Goal: Find specific page/section: Find specific page/section

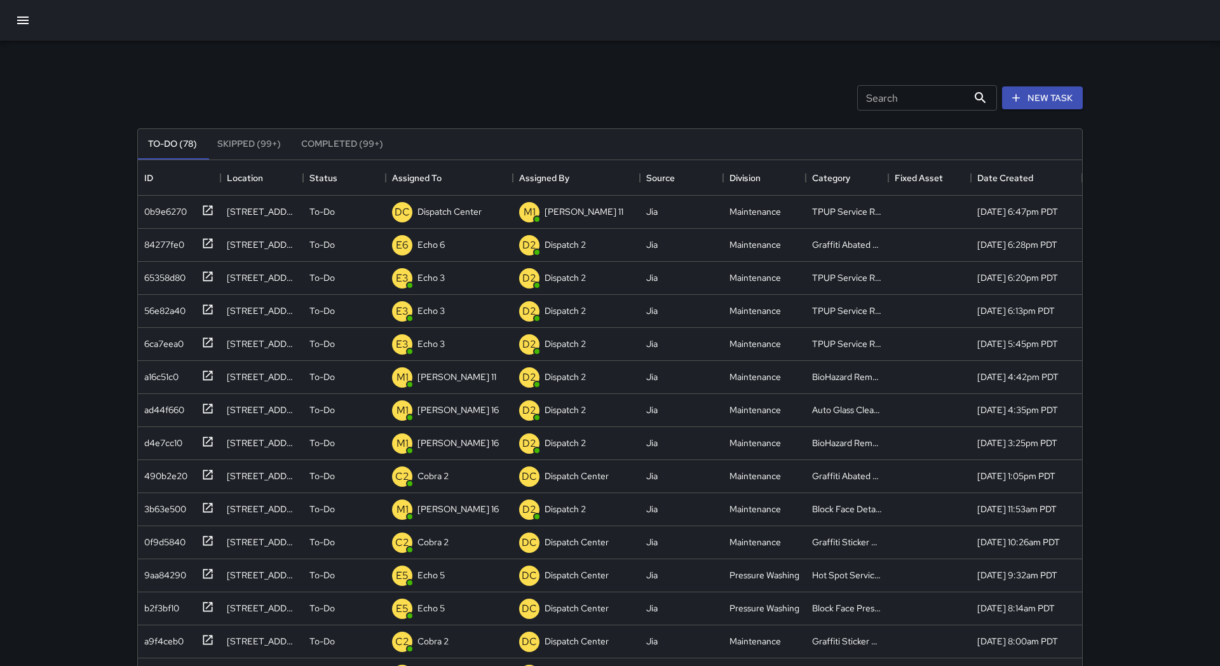
scroll to position [538, 944]
click at [20, 26] on icon "button" at bounding box center [22, 20] width 15 height 15
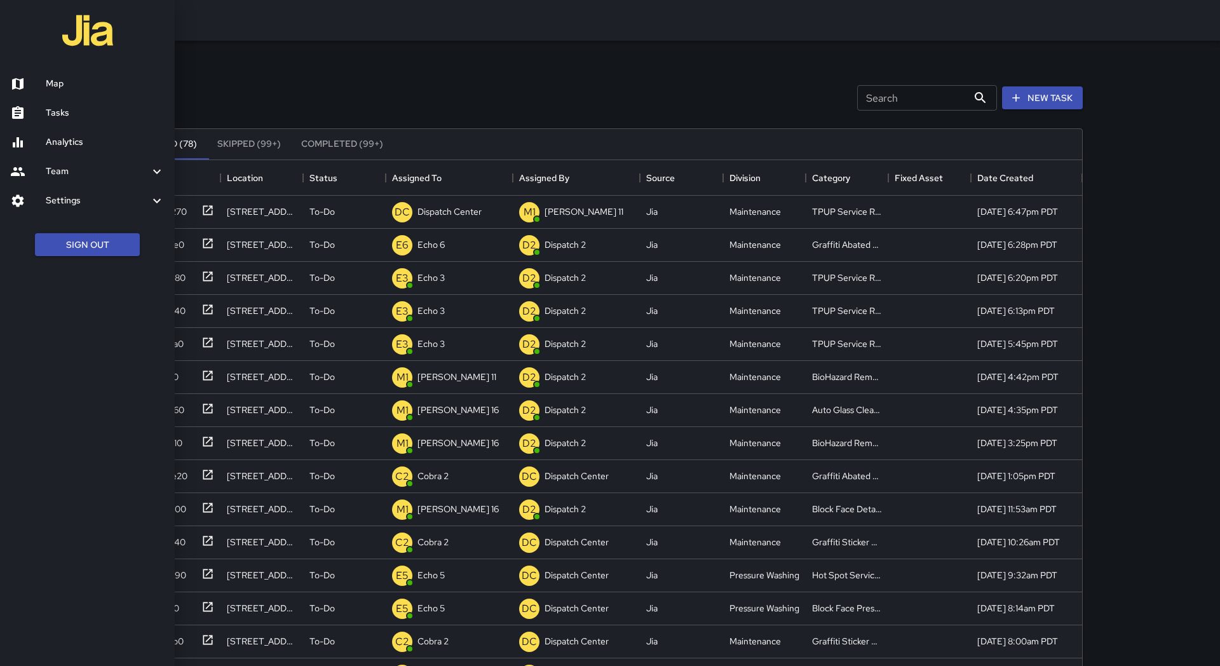
click at [56, 91] on link "Map" at bounding box center [87, 83] width 175 height 29
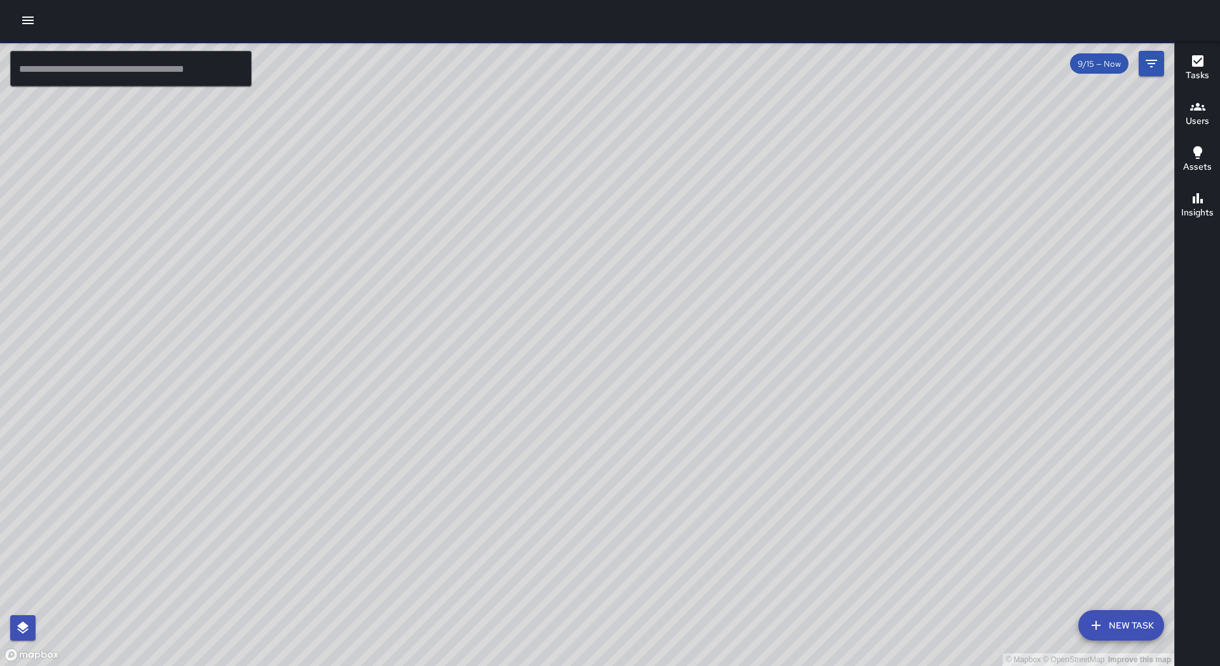
click at [113, 77] on input "text" at bounding box center [130, 69] width 241 height 36
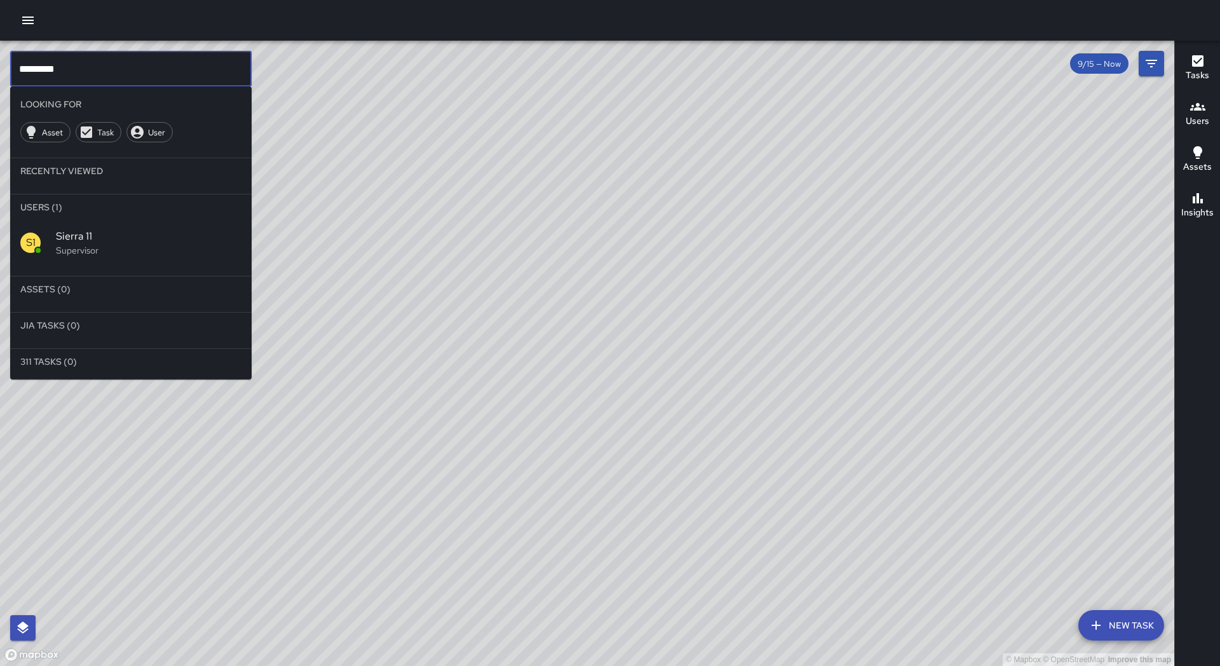
type input "*********"
click at [112, 245] on p "Supervisor" at bounding box center [148, 250] width 185 height 13
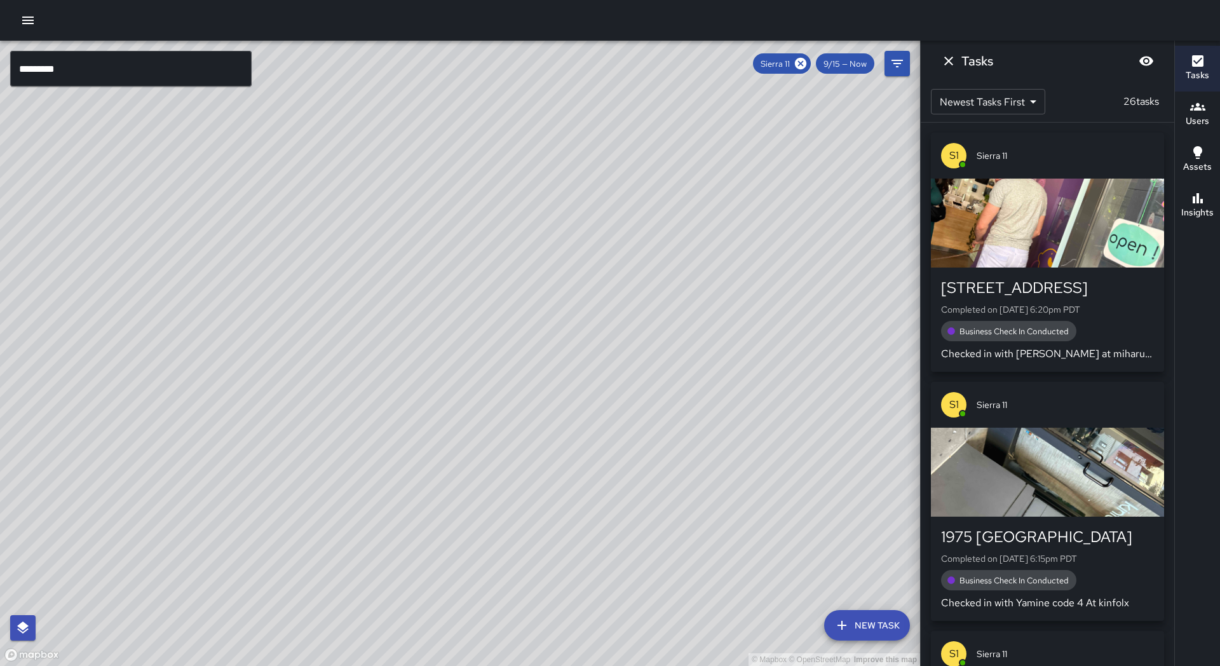
drag, startPoint x: 436, startPoint y: 328, endPoint x: 384, endPoint y: 271, distance: 77.4
click at [384, 271] on div "© Mapbox © OpenStreetMap Improve this map" at bounding box center [460, 353] width 920 height 625
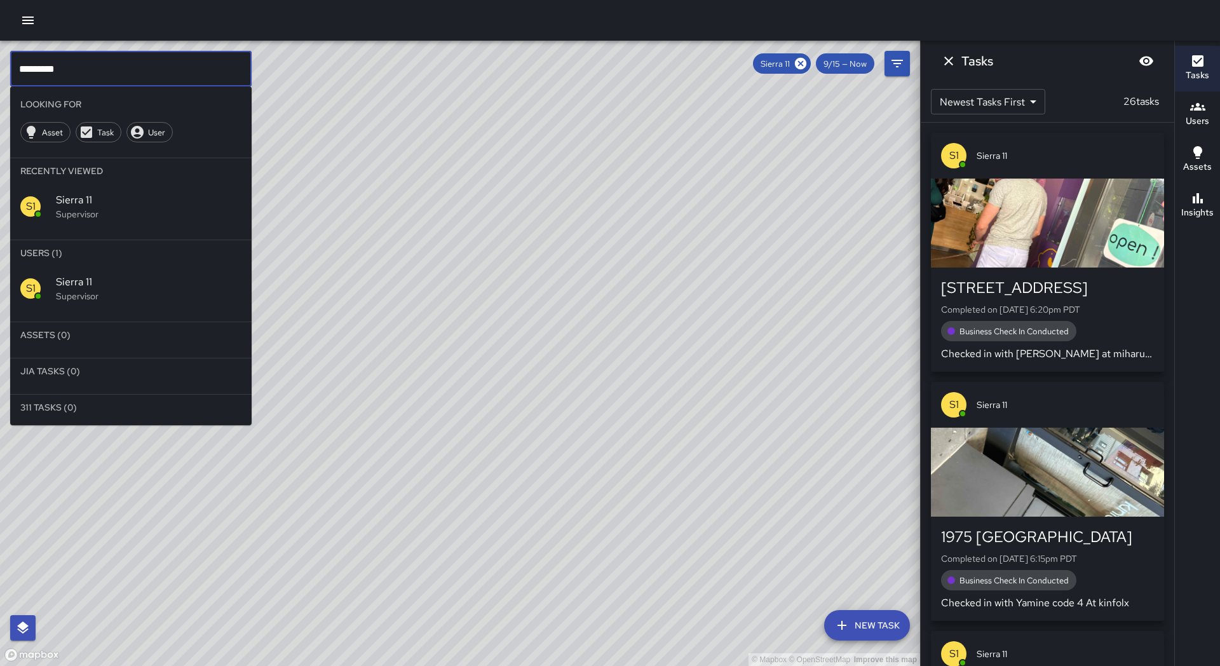
drag, startPoint x: 65, startPoint y: 78, endPoint x: 0, endPoint y: 57, distance: 68.7
click at [0, 57] on div "© Mapbox © OpenStreetMap Improve this map ********* ​ Looking For Asset Task Us…" at bounding box center [460, 353] width 920 height 625
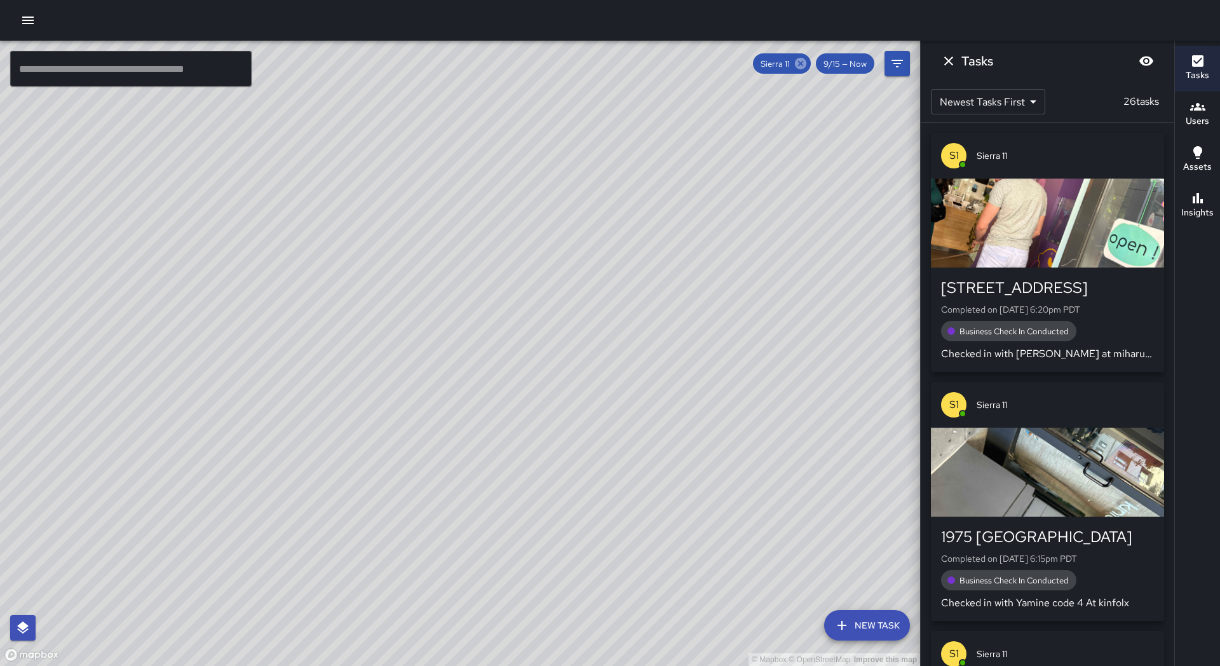
click at [798, 67] on icon at bounding box center [800, 63] width 11 height 11
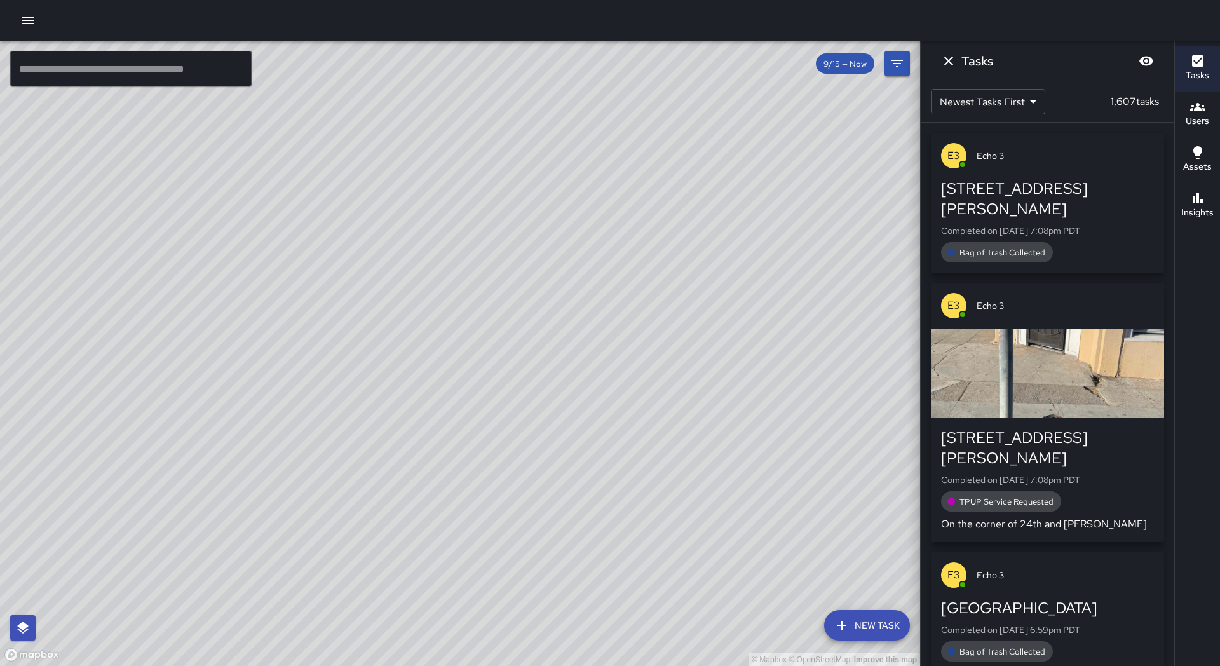
click at [798, 67] on div "© Mapbox © OpenStreetMap Improve this map" at bounding box center [460, 353] width 920 height 625
click at [118, 89] on div "© Mapbox © OpenStreetMap Improve this map" at bounding box center [460, 353] width 920 height 625
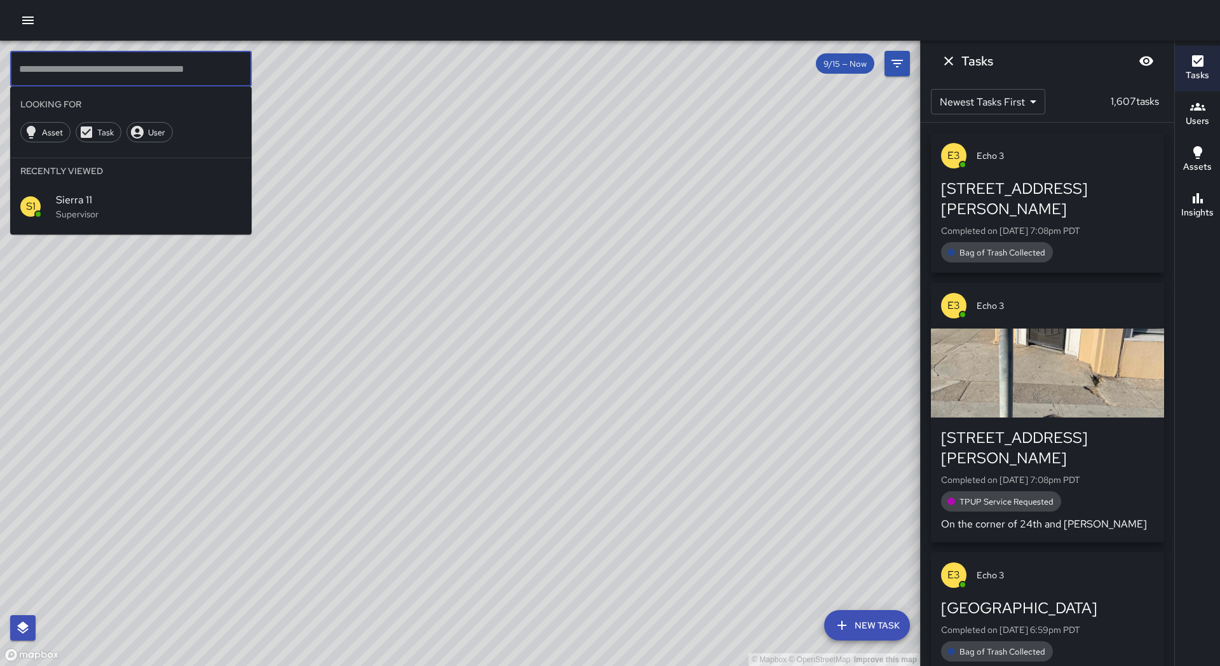
click at [114, 78] on input "text" at bounding box center [130, 69] width 241 height 36
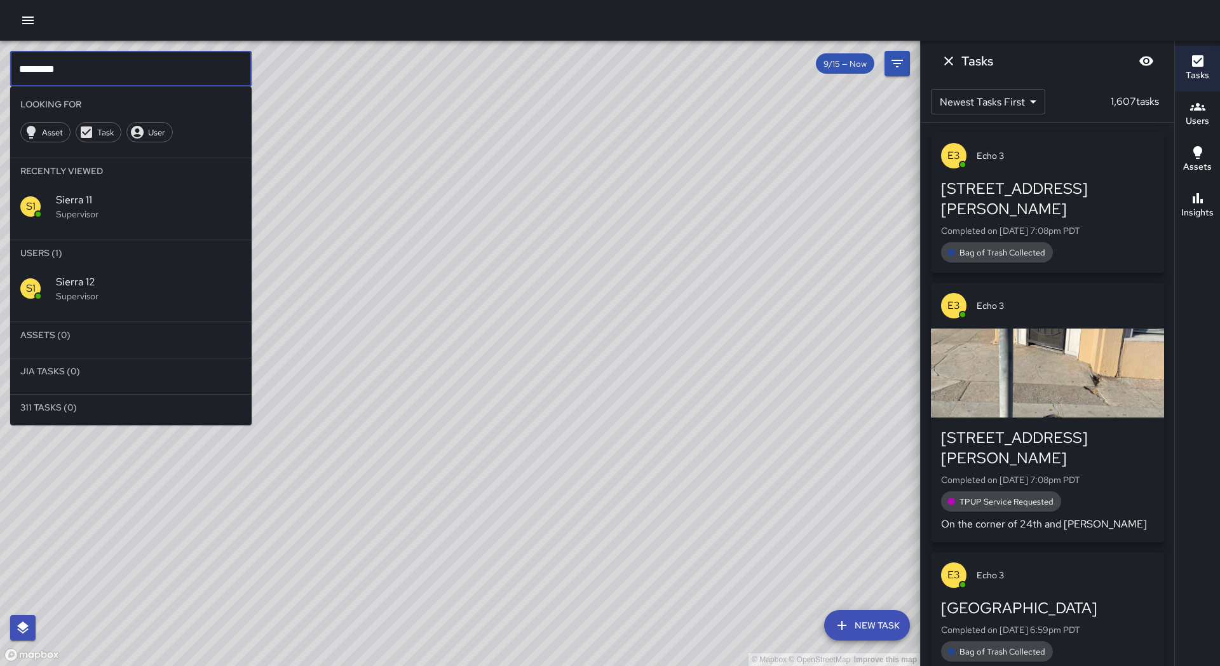
type input "*********"
click at [170, 304] on div "S1 Sierra 12 Supervisor" at bounding box center [130, 289] width 241 height 46
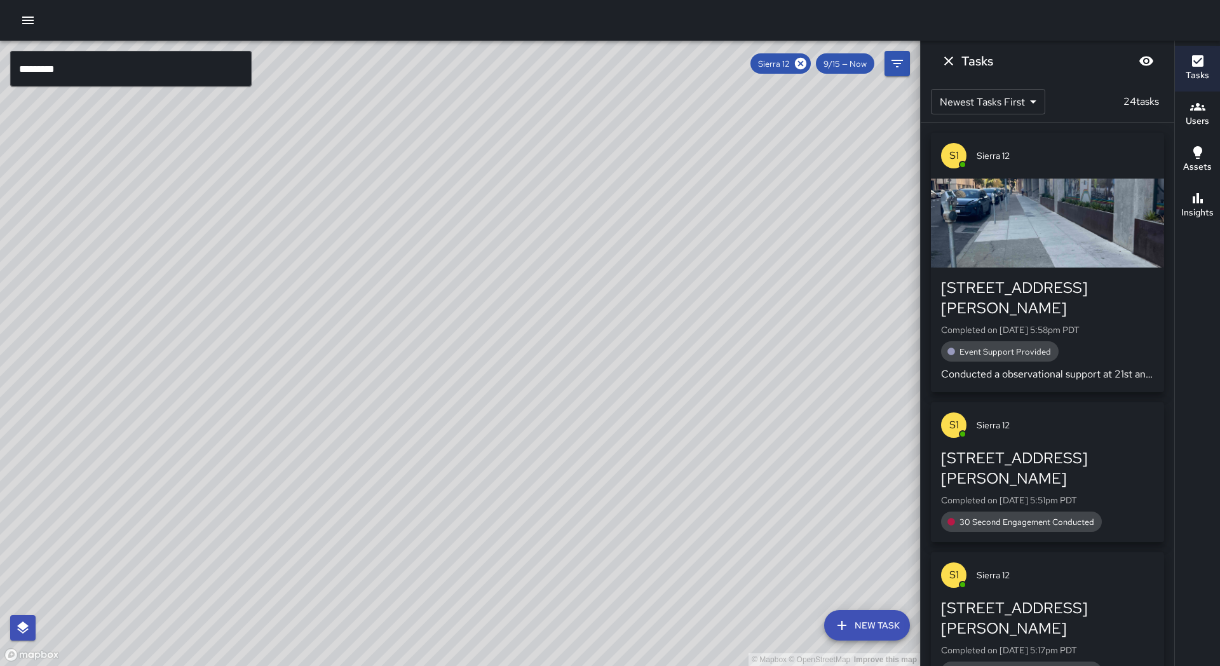
drag, startPoint x: 506, startPoint y: 225, endPoint x: 357, endPoint y: 493, distance: 306.8
click at [357, 493] on div "© Mapbox © OpenStreetMap Improve this map" at bounding box center [460, 353] width 920 height 625
drag, startPoint x: 476, startPoint y: 73, endPoint x: 420, endPoint y: 241, distance: 177.6
click at [420, 241] on div "© Mapbox © OpenStreetMap Improve this map" at bounding box center [460, 353] width 920 height 625
click at [803, 65] on icon at bounding box center [800, 64] width 14 height 14
